Goal: Check status: Check status

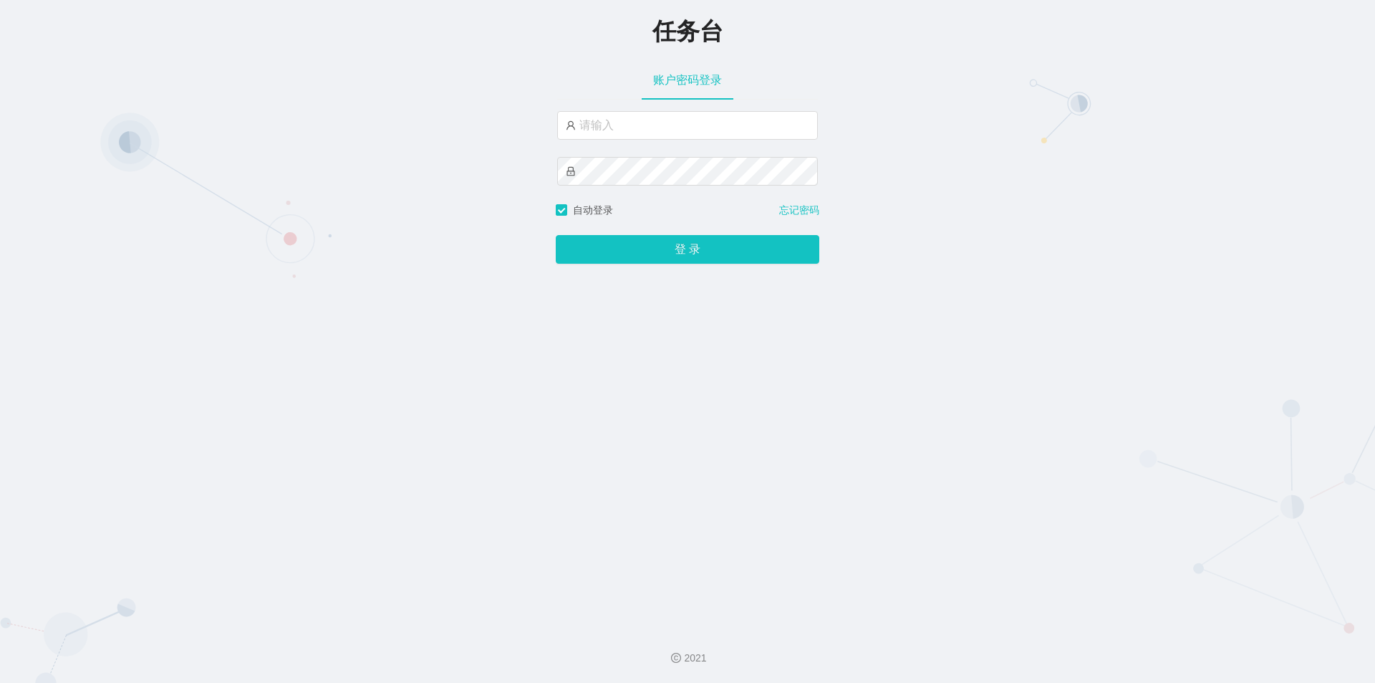
type input "jishu"
click at [605, 261] on button "登 录" at bounding box center [688, 249] width 264 height 29
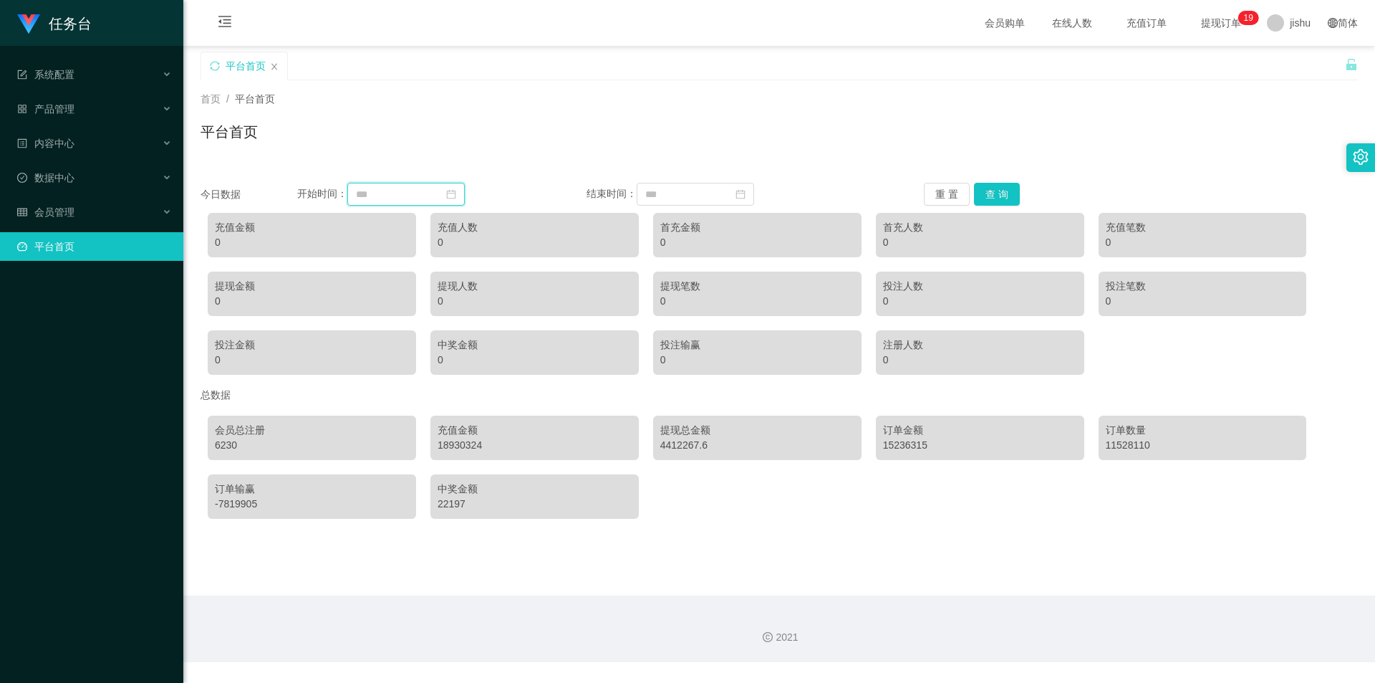
click at [398, 193] on input at bounding box center [405, 194] width 117 height 23
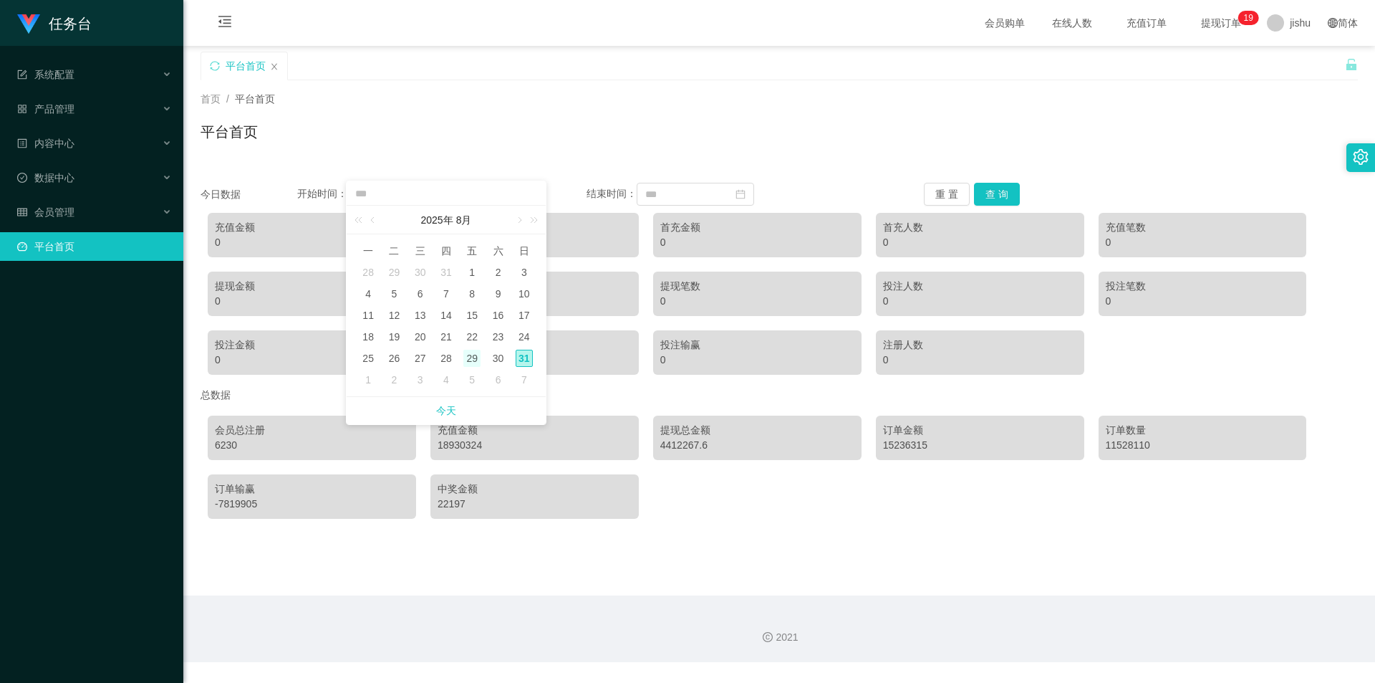
click at [476, 363] on div "29" at bounding box center [471, 358] width 17 height 17
type input "**********"
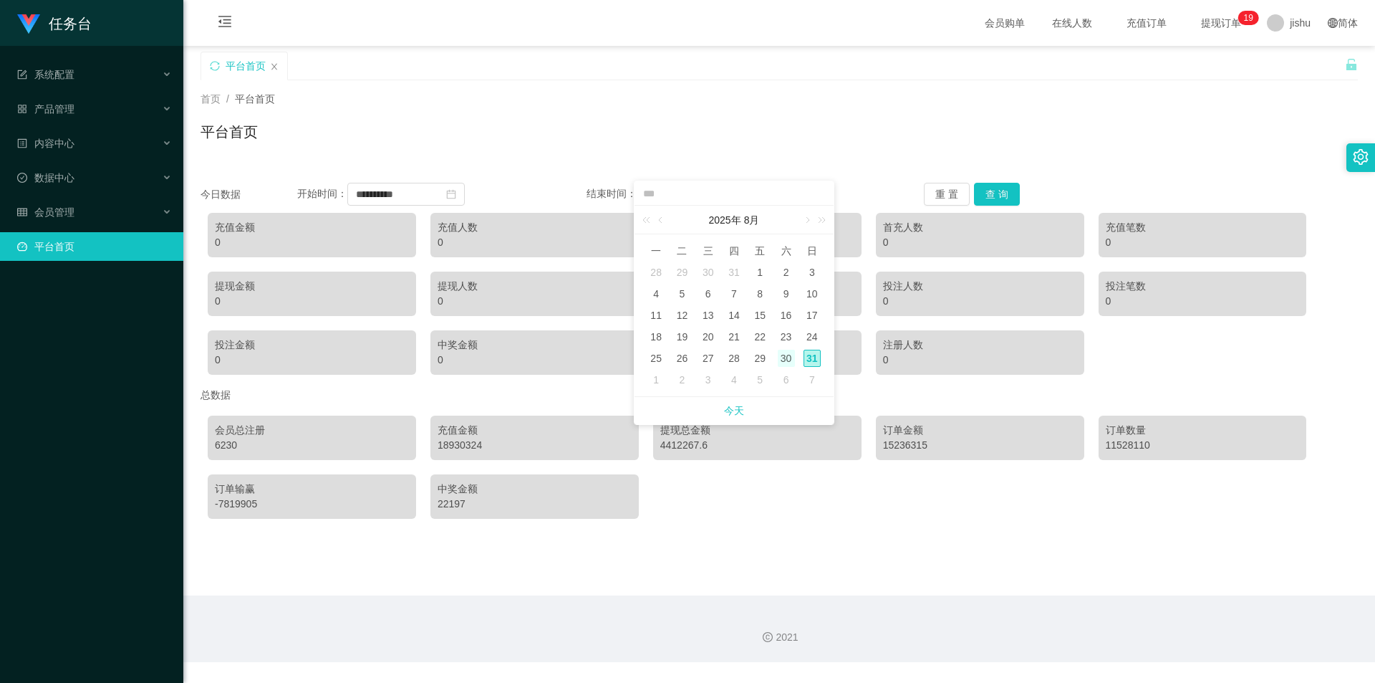
click at [785, 350] on div "30" at bounding box center [786, 358] width 17 height 17
type input "**********"
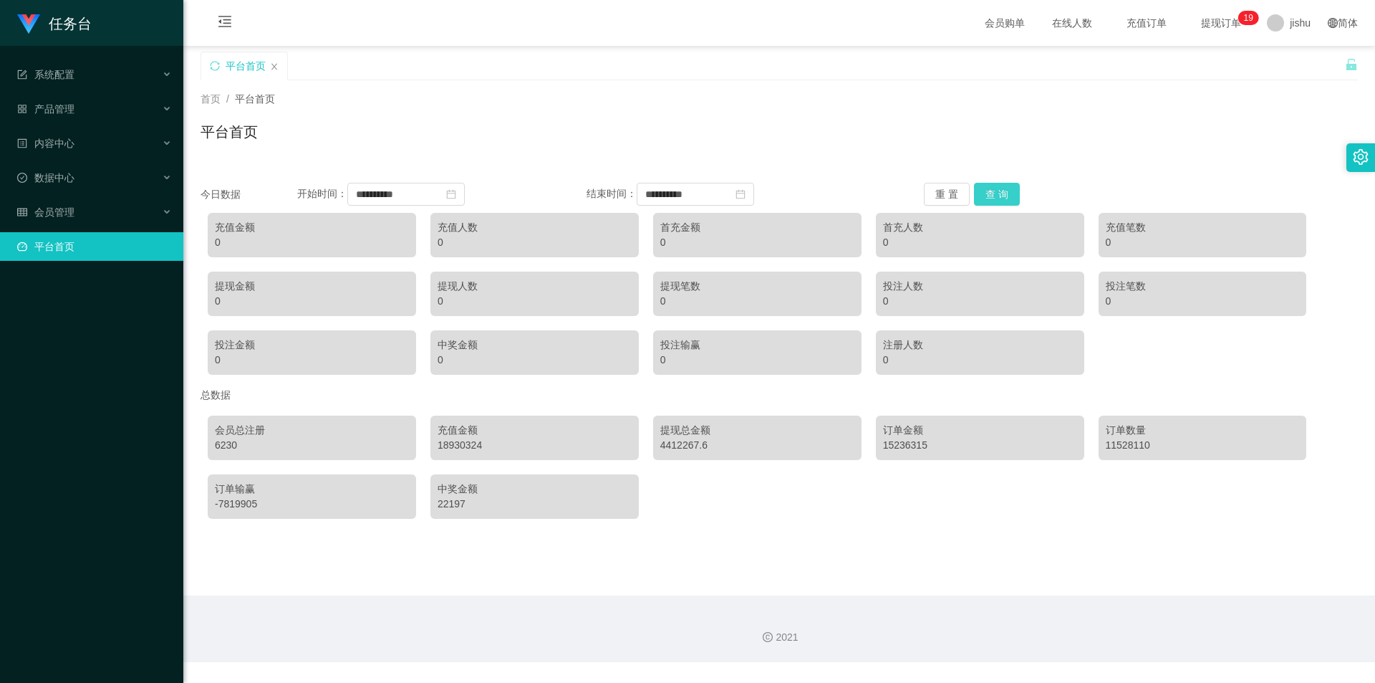
click at [988, 198] on button "查 询" at bounding box center [997, 194] width 46 height 23
click at [421, 198] on input "**********" at bounding box center [405, 194] width 117 height 23
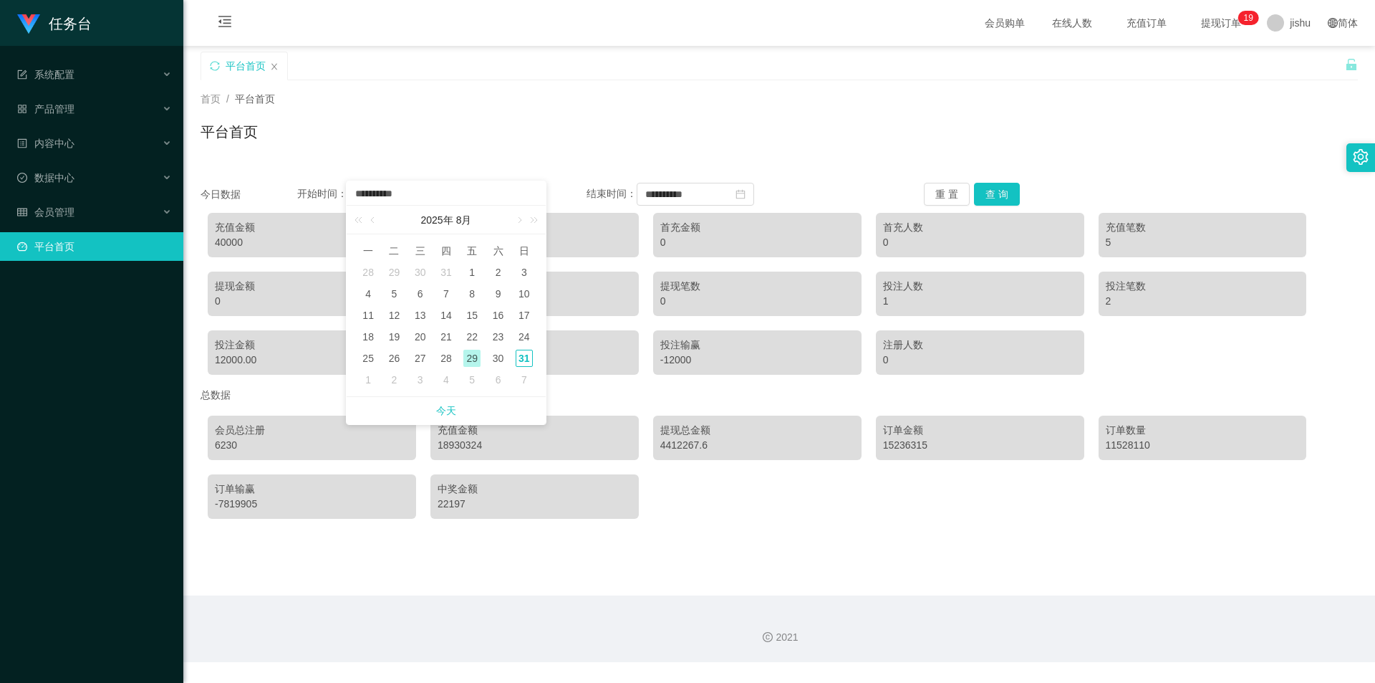
click at [476, 271] on div "1" at bounding box center [471, 272] width 17 height 17
type input "**********"
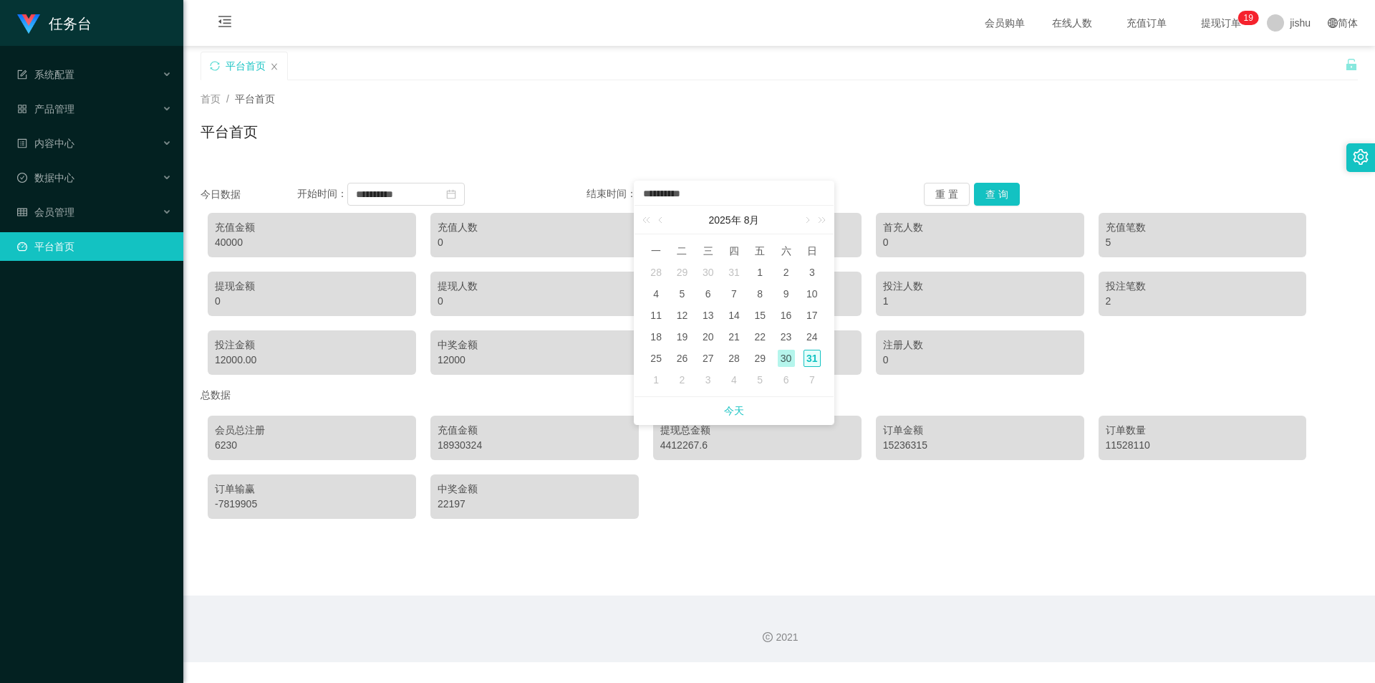
click at [810, 356] on div "31" at bounding box center [812, 358] width 17 height 17
type input "**********"
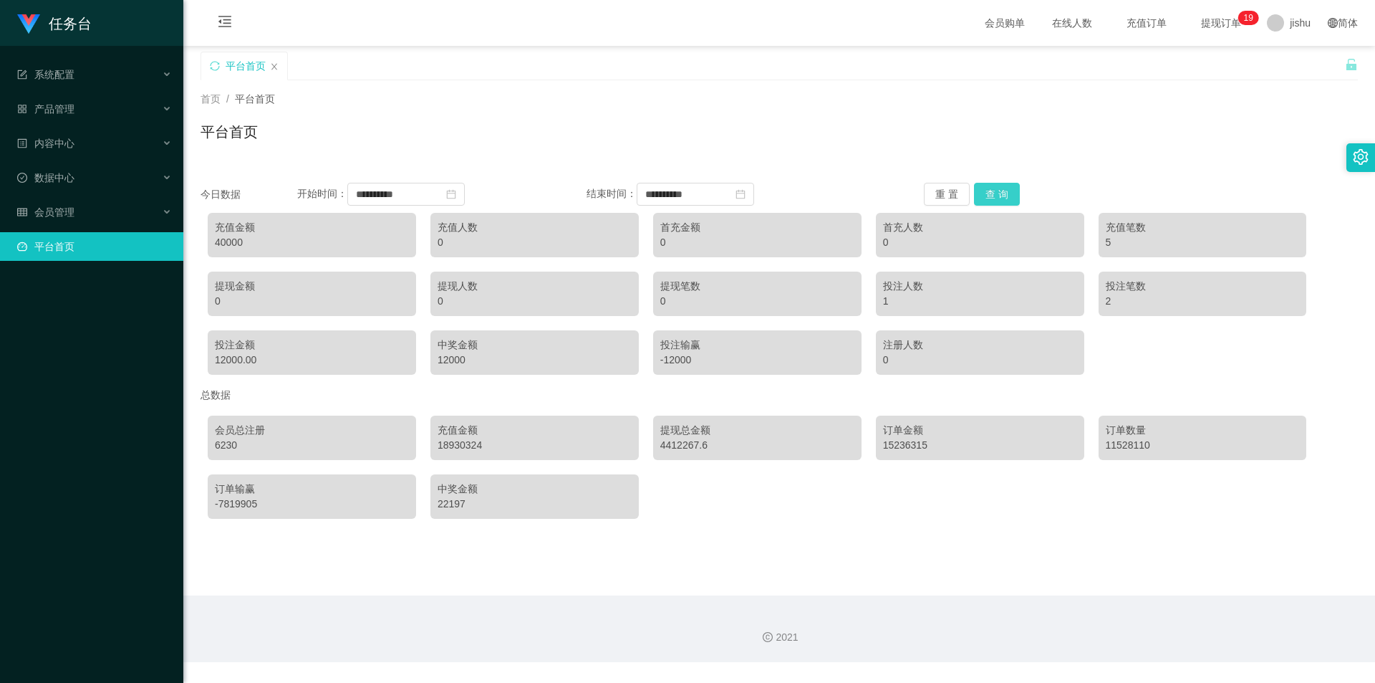
click at [981, 197] on button "查 询" at bounding box center [997, 194] width 46 height 23
click at [462, 452] on div "18930324" at bounding box center [535, 445] width 194 height 15
click at [463, 451] on div "18930324" at bounding box center [535, 445] width 194 height 15
click at [458, 446] on div "18930324" at bounding box center [535, 445] width 194 height 15
click at [453, 448] on div "18930324" at bounding box center [535, 445] width 194 height 15
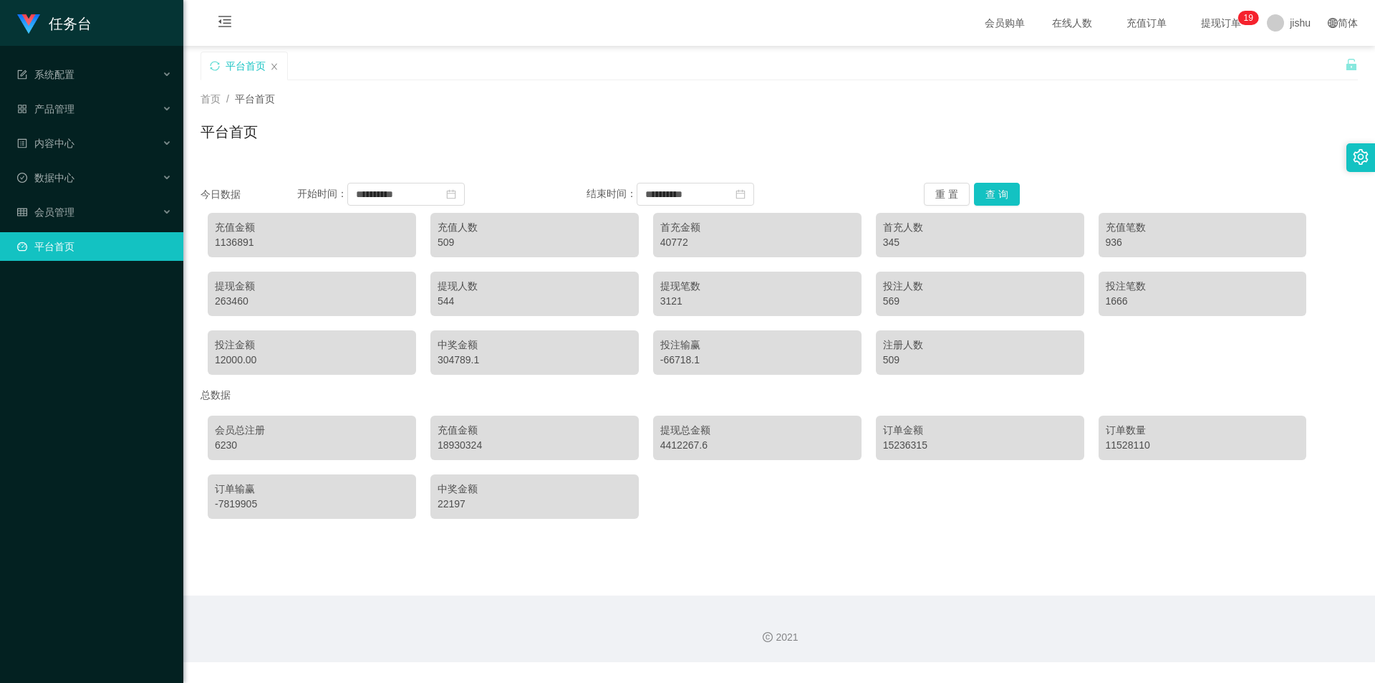
click at [449, 448] on div "18930324" at bounding box center [535, 445] width 194 height 15
click at [443, 450] on div "18930324" at bounding box center [535, 445] width 194 height 15
click at [255, 243] on div "1136891" at bounding box center [312, 242] width 194 height 15
click at [234, 248] on div "1136891" at bounding box center [312, 242] width 194 height 15
click at [235, 249] on div "1136891" at bounding box center [312, 242] width 194 height 15
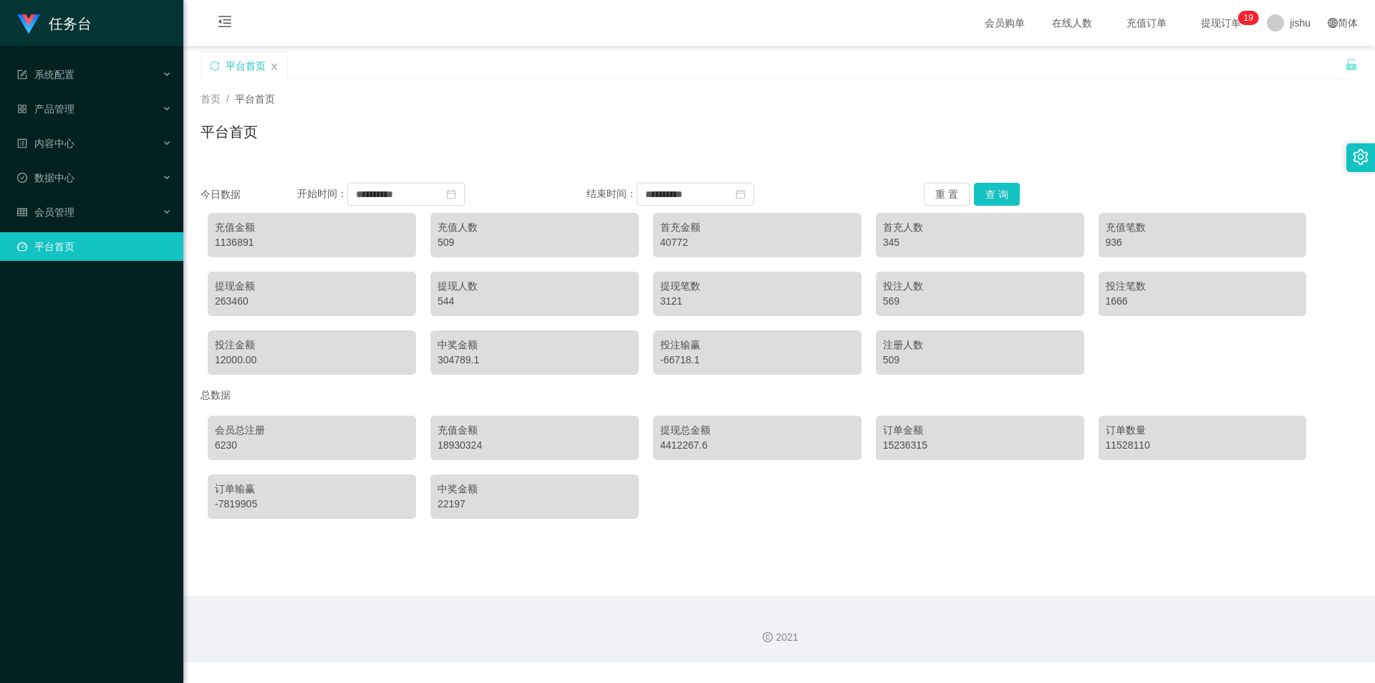
click at [230, 248] on div "1136891" at bounding box center [312, 242] width 194 height 15
click at [226, 248] on div "1136891" at bounding box center [312, 242] width 194 height 15
click at [223, 248] on div "1136891" at bounding box center [312, 242] width 194 height 15
